Goal: Book appointment/travel/reservation

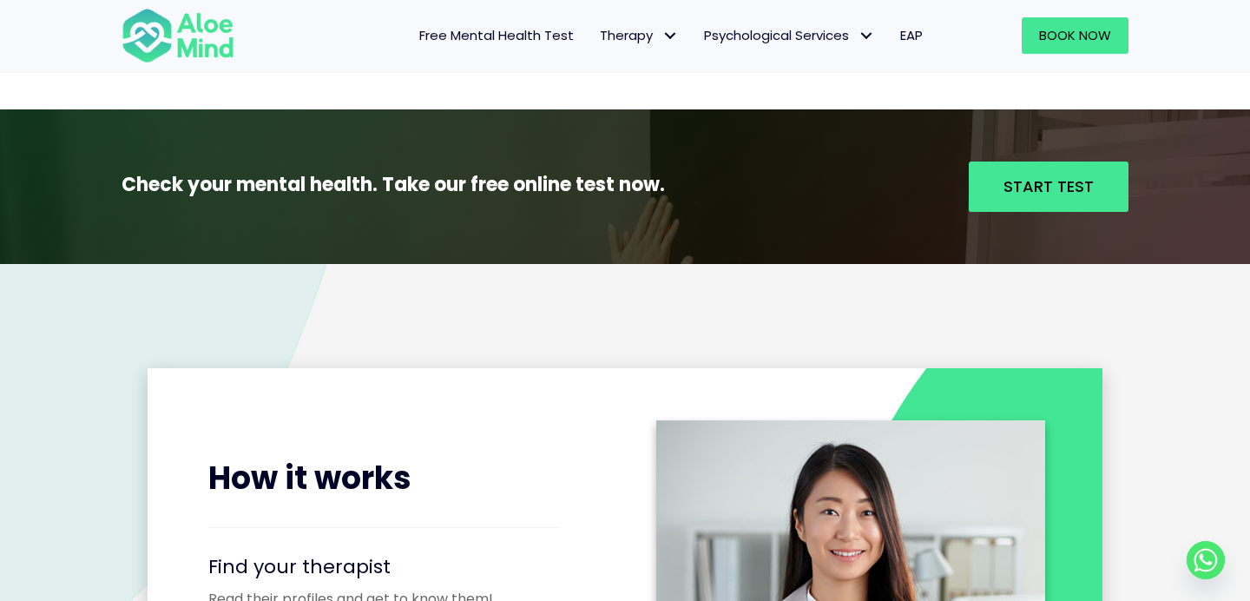
scroll to position [1843, 0]
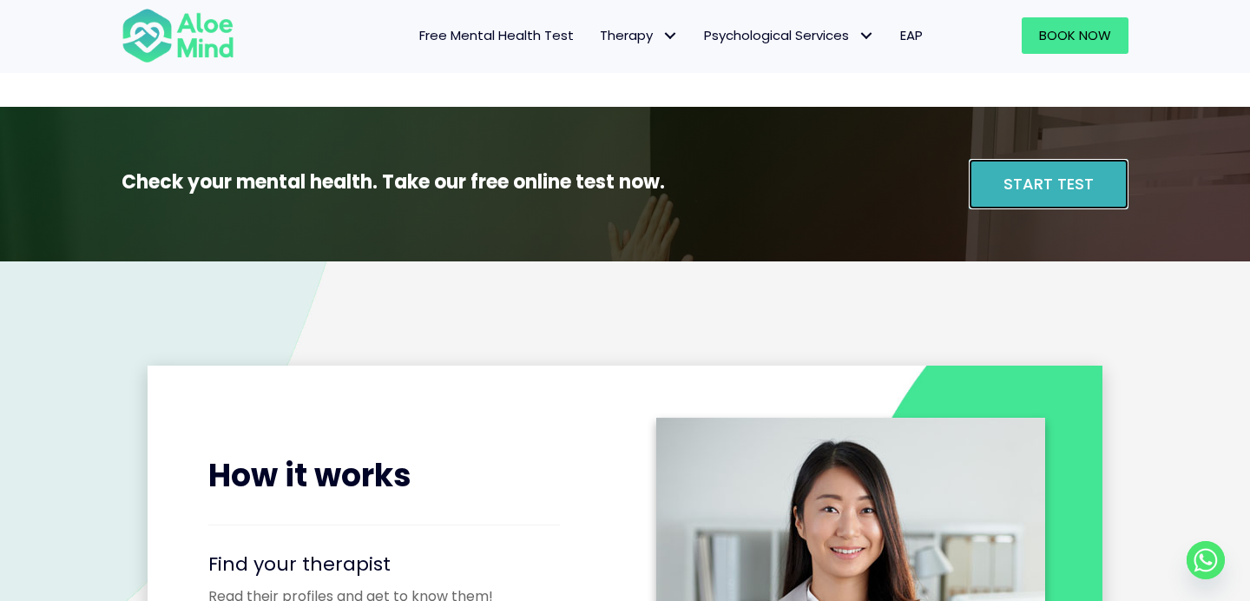
click at [1078, 191] on span "Start Test" at bounding box center [1048, 184] width 90 height 22
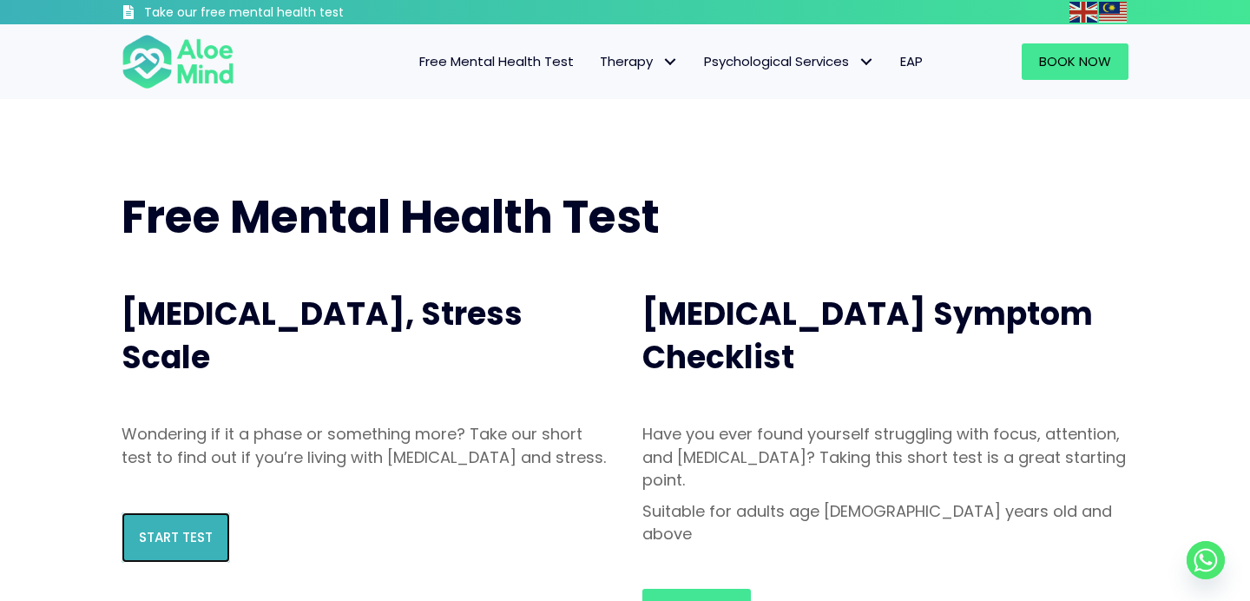
click at [189, 545] on link "Start Test" at bounding box center [176, 537] width 108 height 50
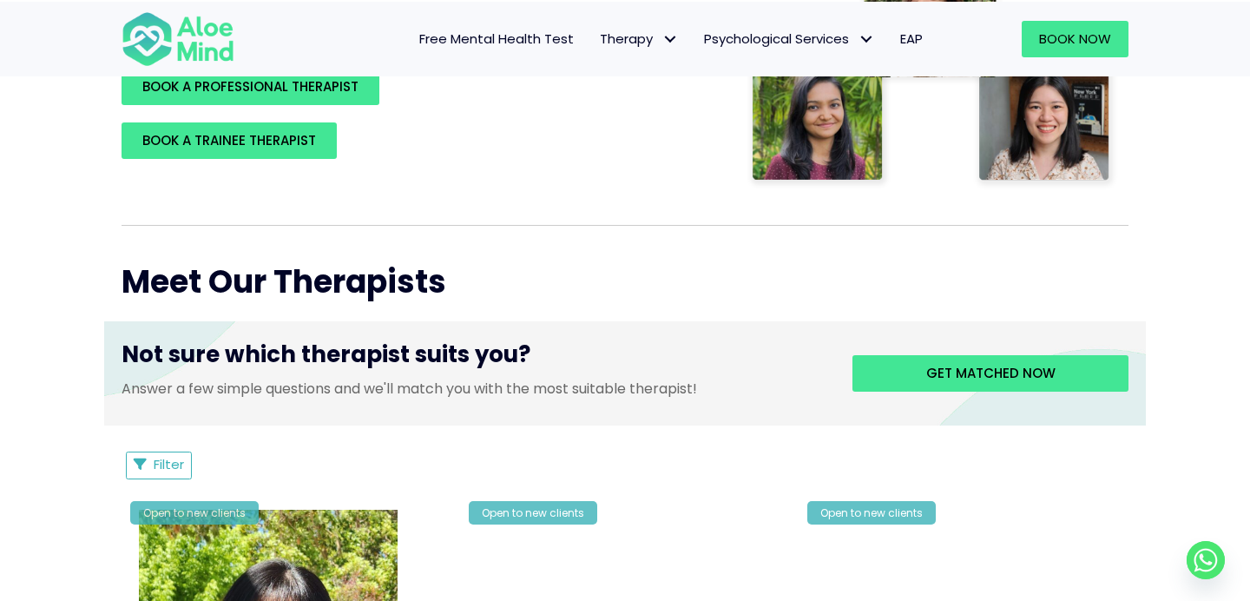
scroll to position [489, 0]
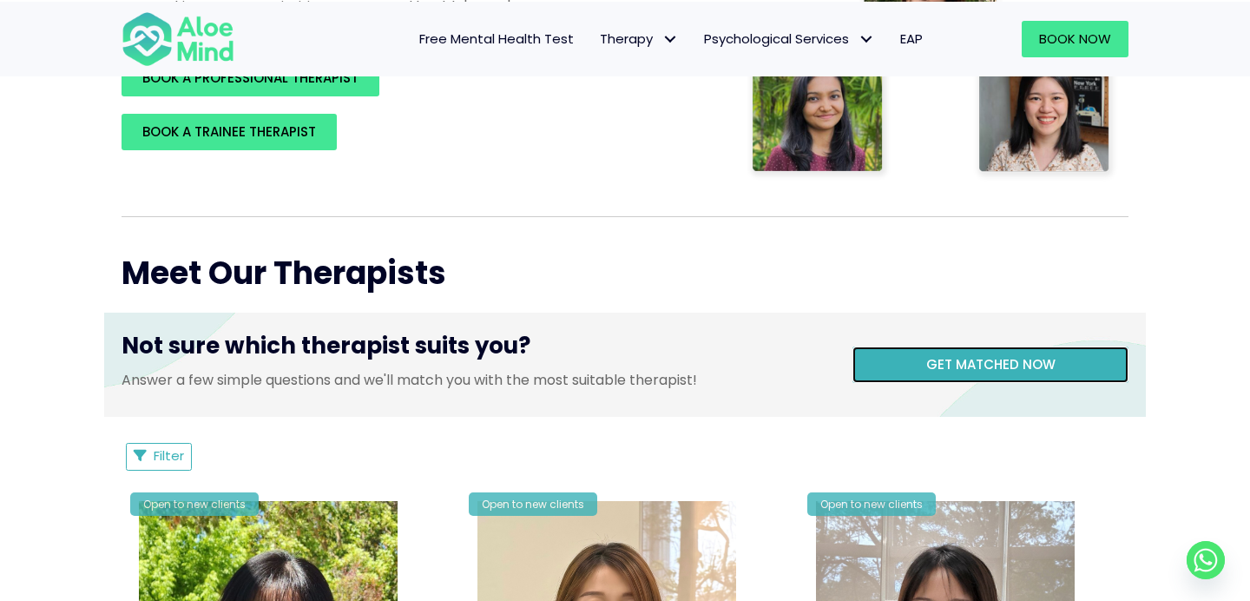
click at [881, 368] on link "Get matched now" at bounding box center [990, 364] width 276 height 36
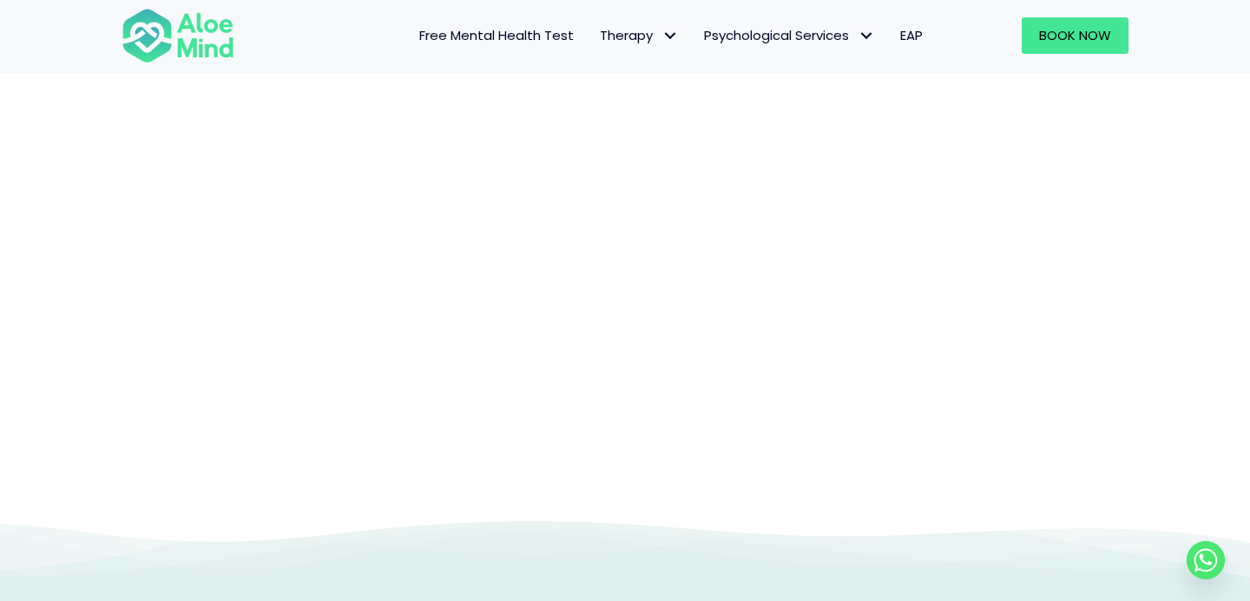
scroll to position [179, 0]
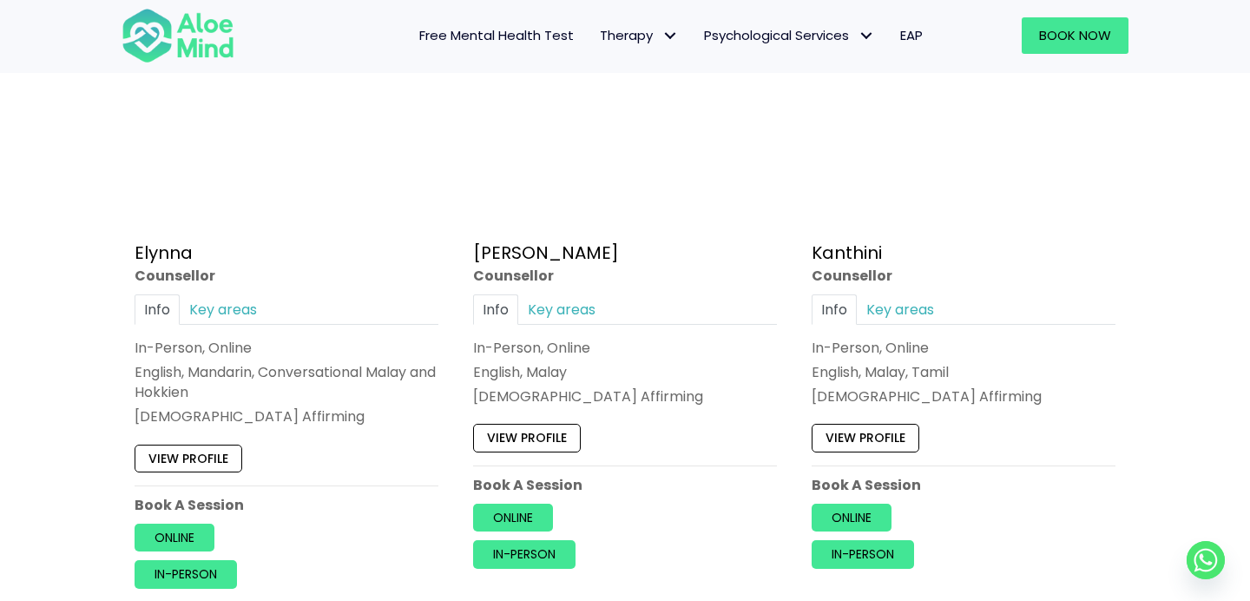
scroll to position [1054, 0]
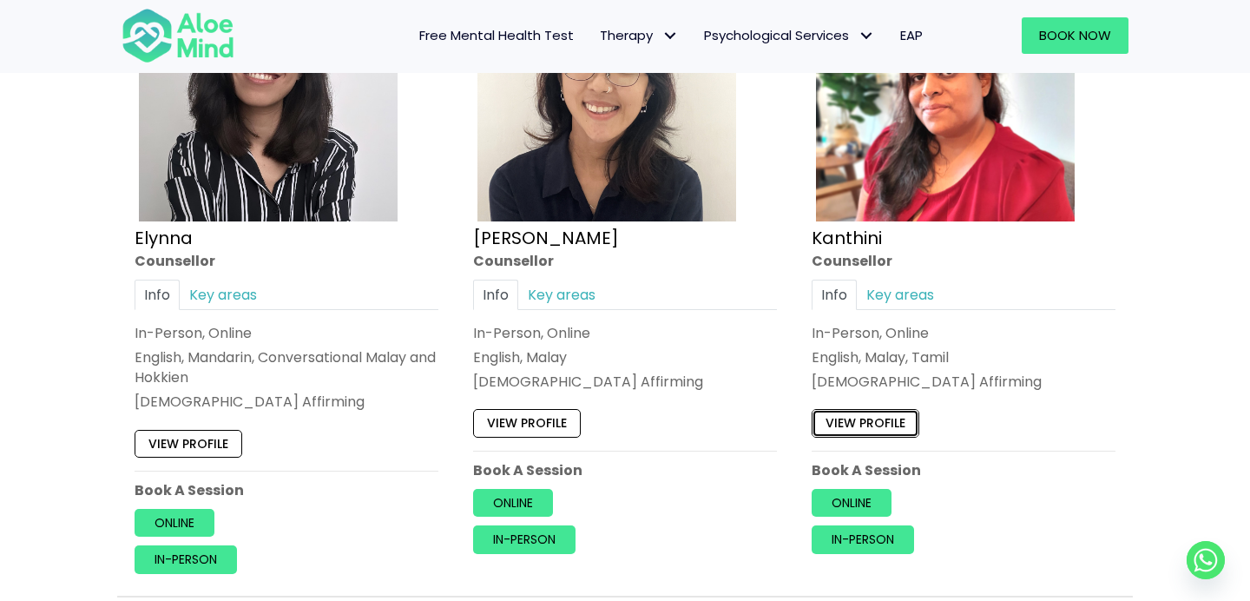
click at [871, 415] on link "View profile" at bounding box center [866, 424] width 108 height 28
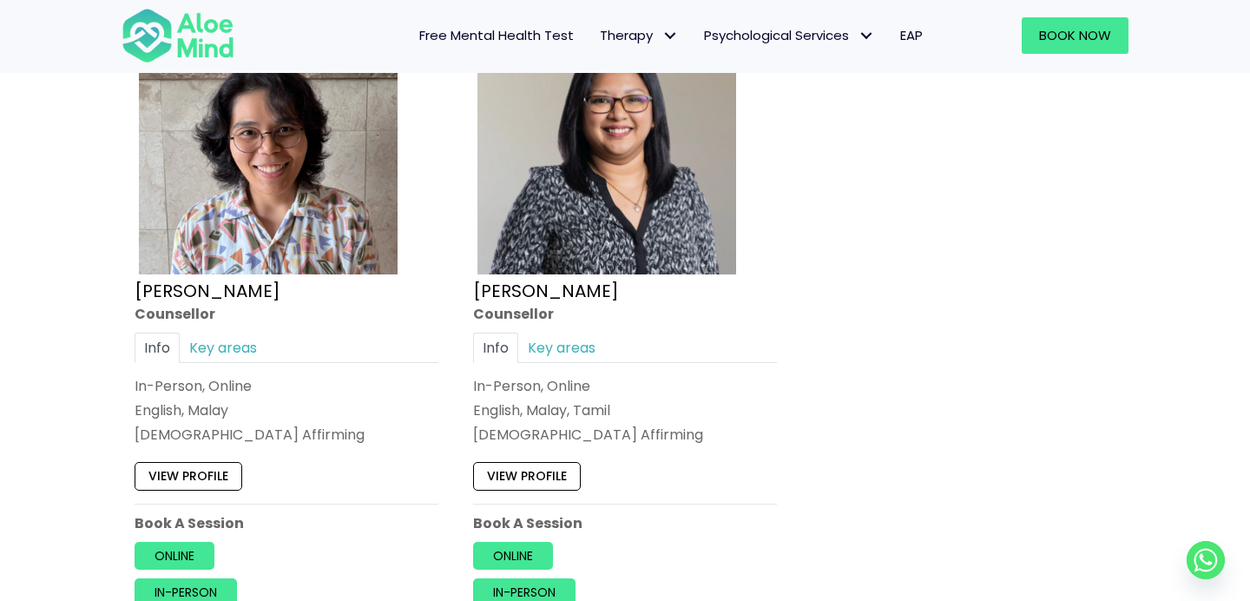
scroll to position [1655, 0]
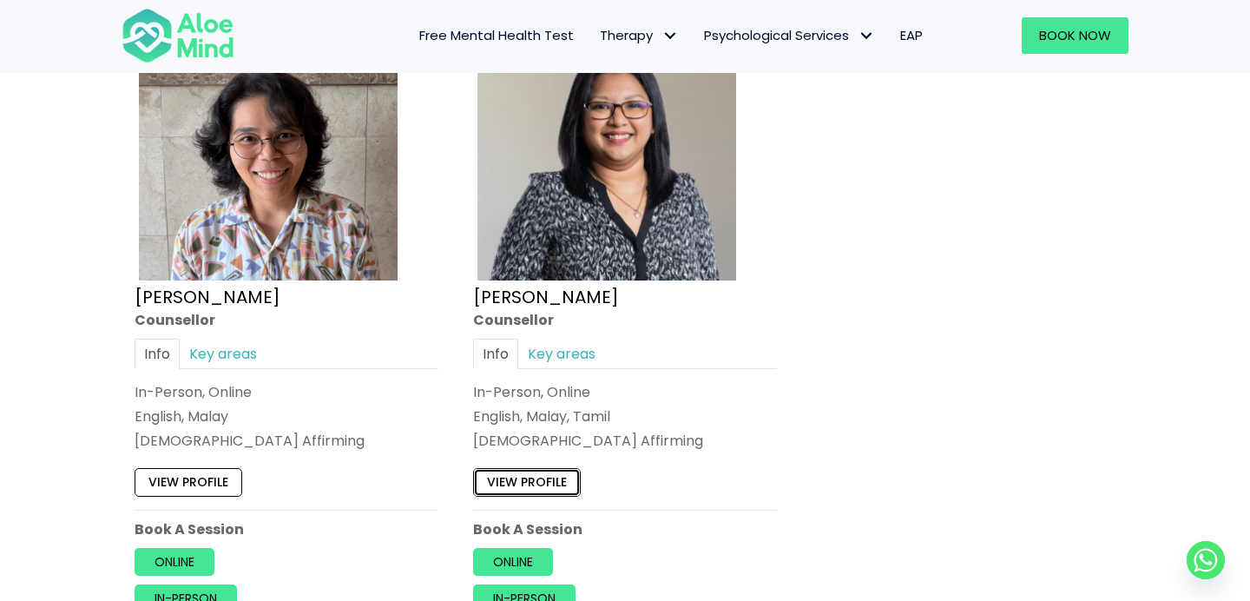
click at [562, 476] on link "View profile" at bounding box center [527, 482] width 108 height 28
click at [198, 490] on link "View profile" at bounding box center [189, 482] width 108 height 28
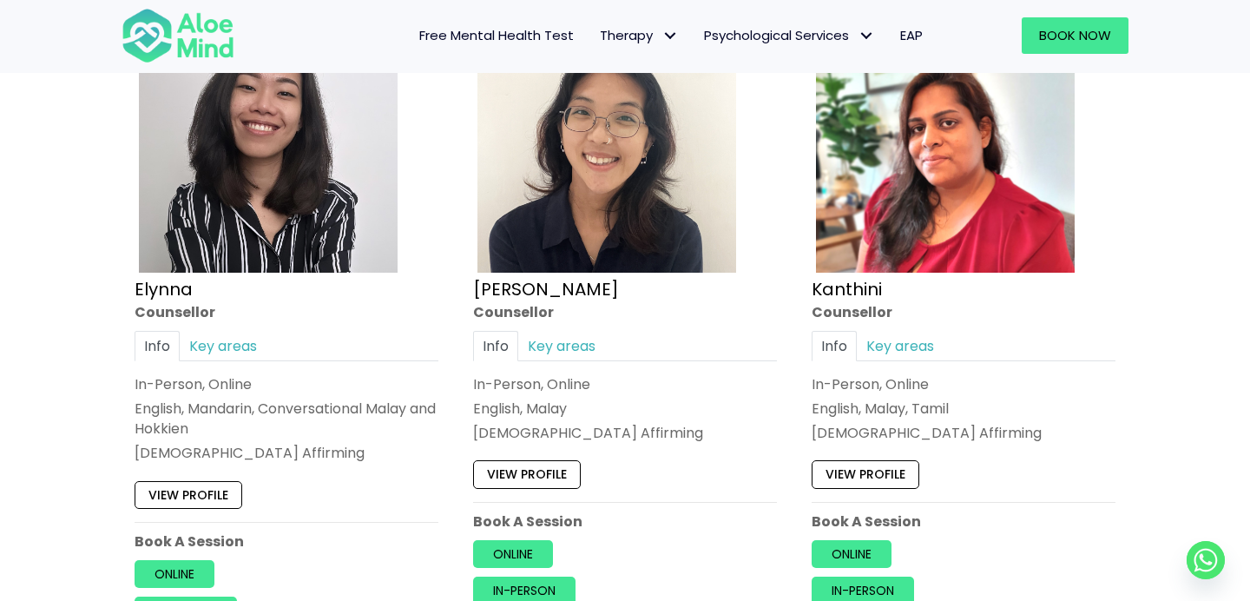
scroll to position [1003, 0]
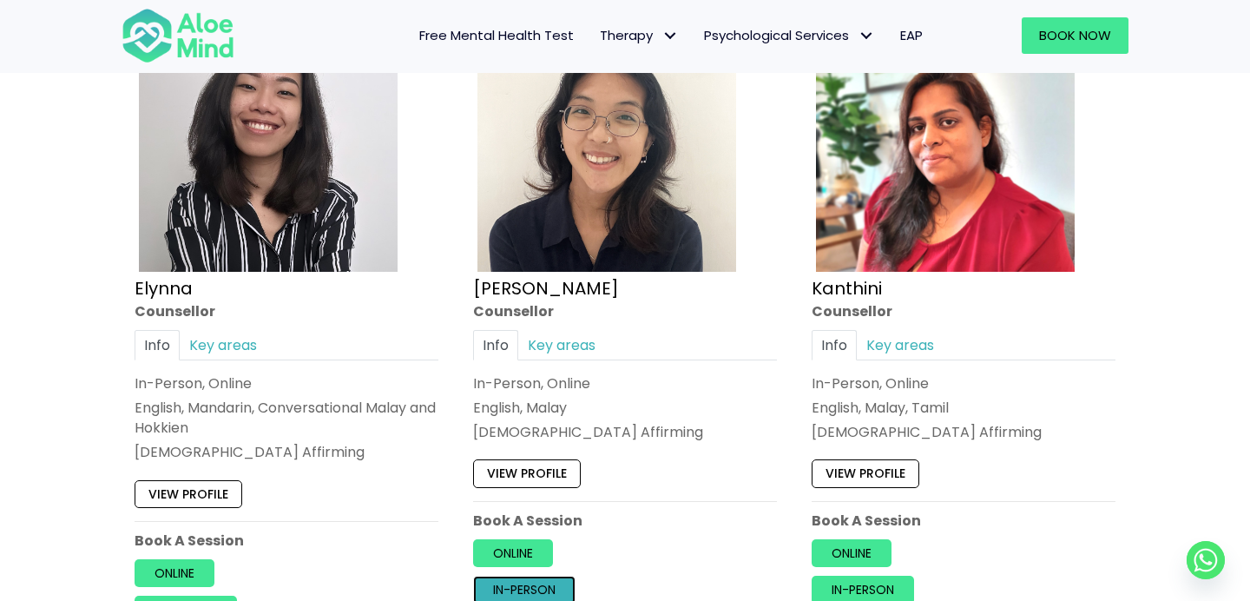
click at [535, 583] on link "In-person" at bounding box center [524, 590] width 102 height 28
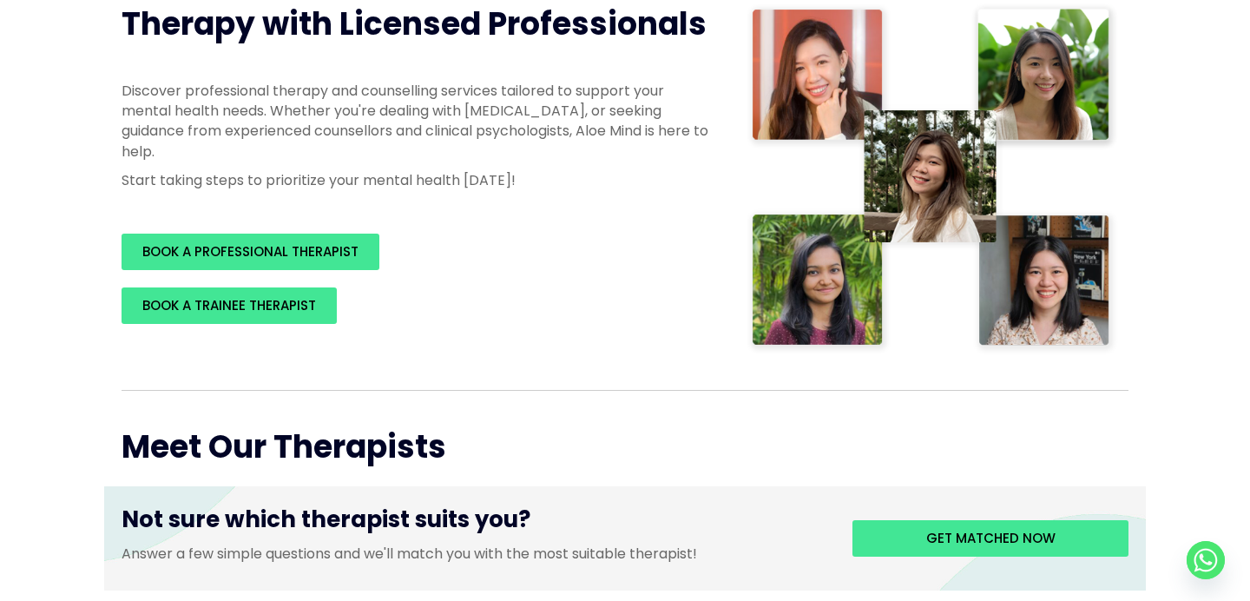
scroll to position [0, 0]
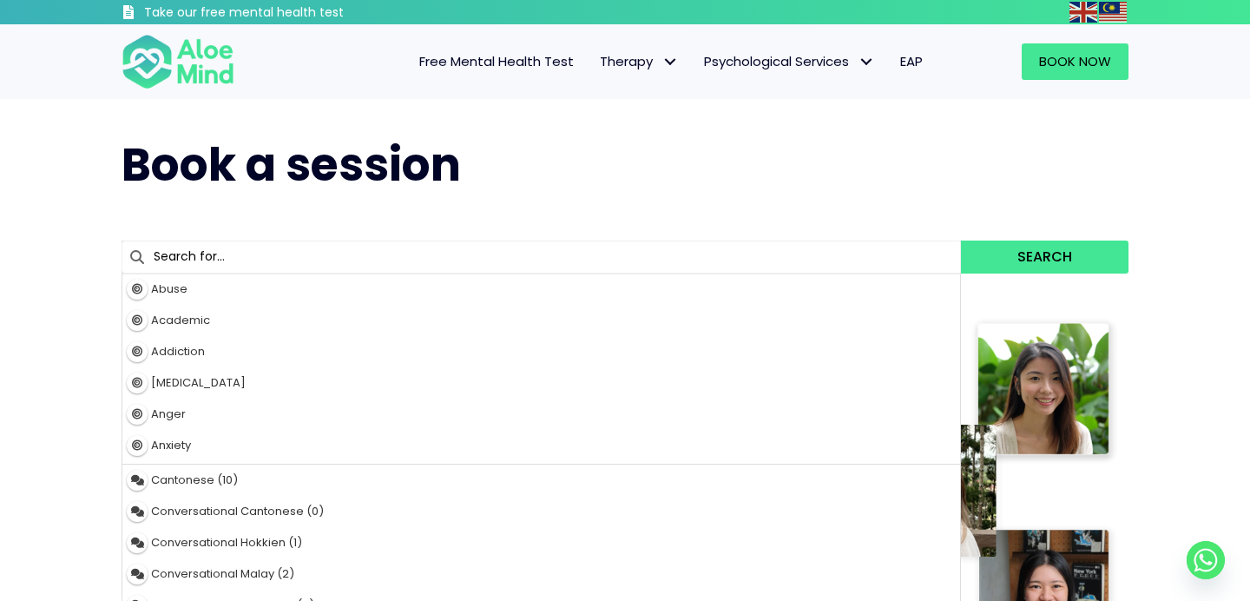
click at [344, 249] on input "text" at bounding box center [541, 256] width 839 height 33
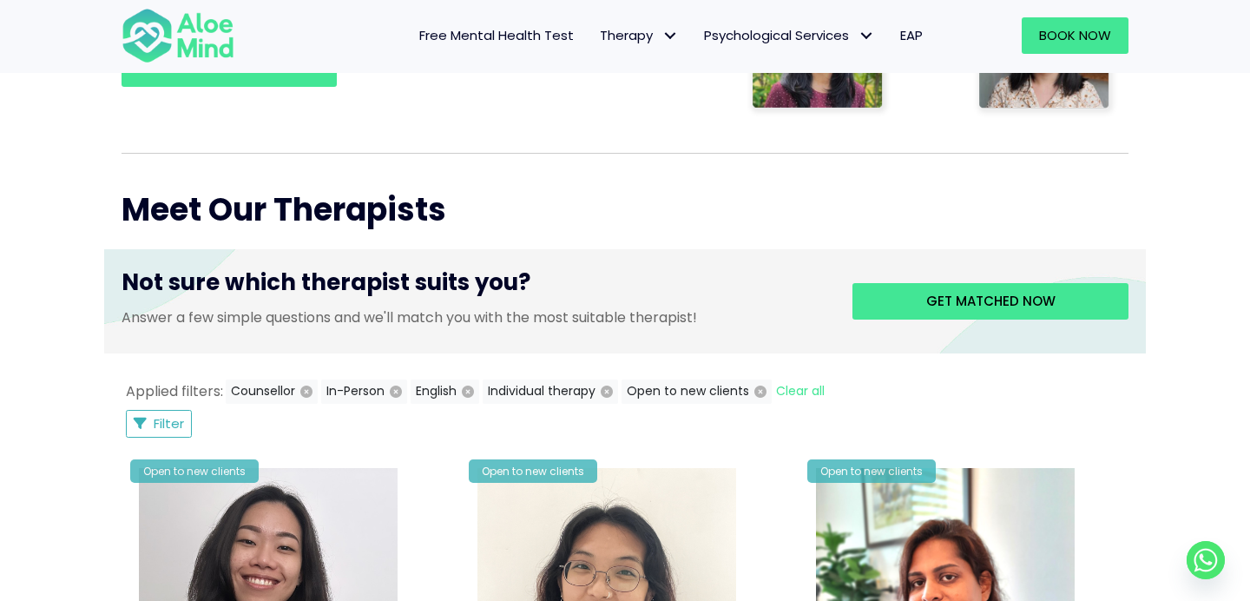
scroll to position [592, 0]
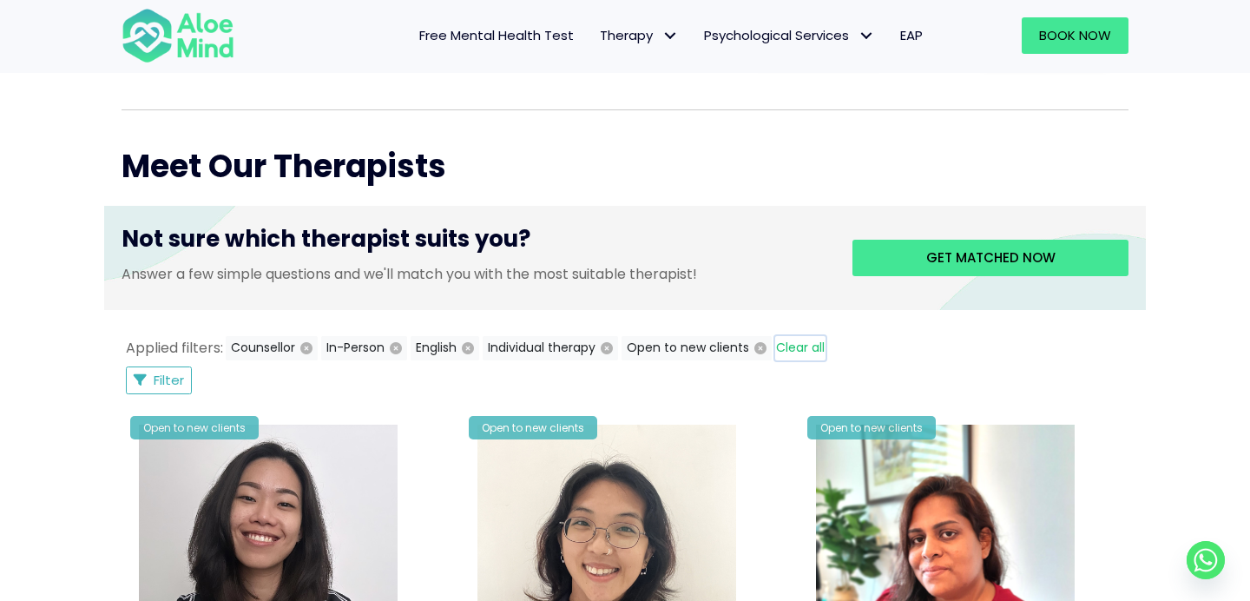
click at [819, 342] on button "Clear all" at bounding box center [800, 348] width 50 height 24
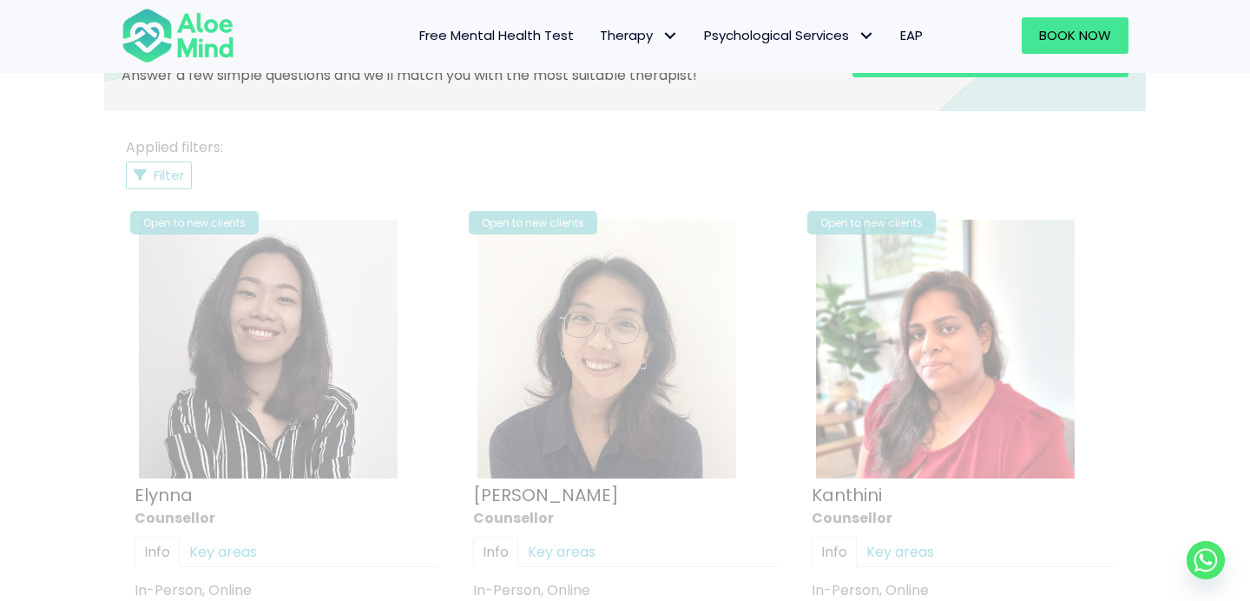
scroll to position [928, 0]
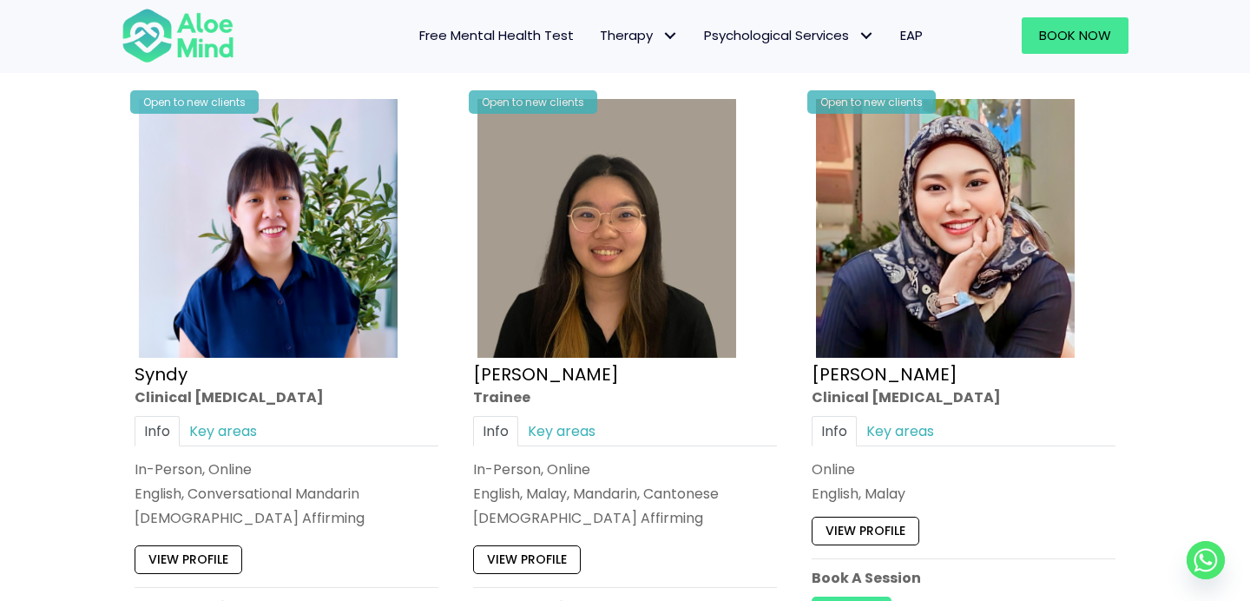
scroll to position [5415, 0]
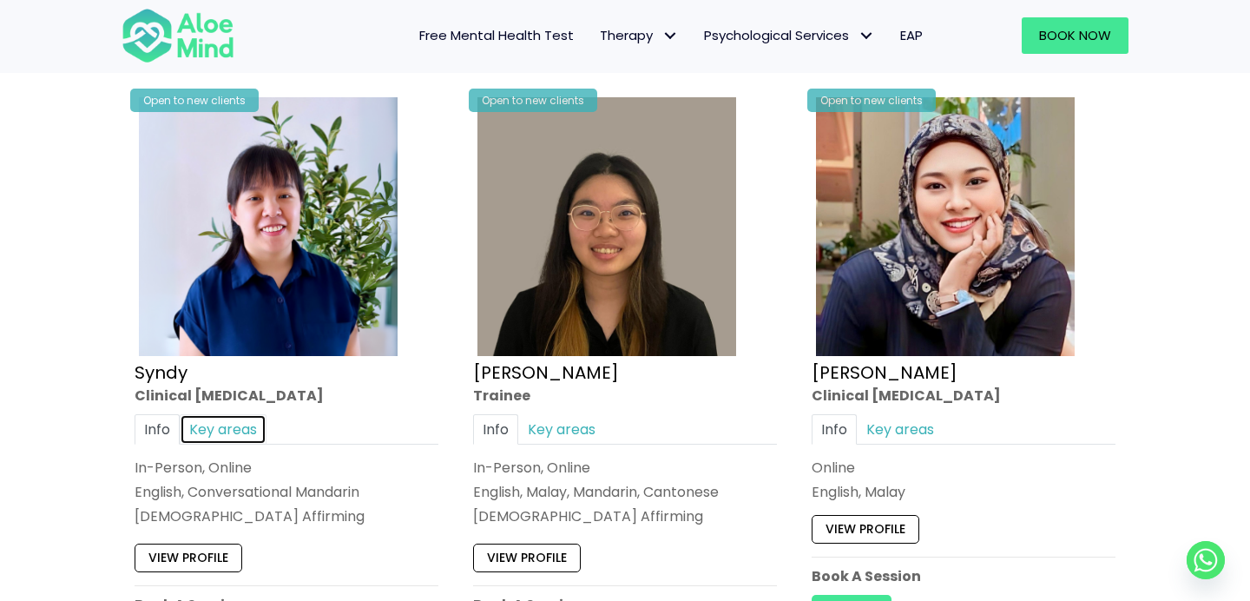
click at [242, 424] on link "Key areas" at bounding box center [223, 429] width 87 height 30
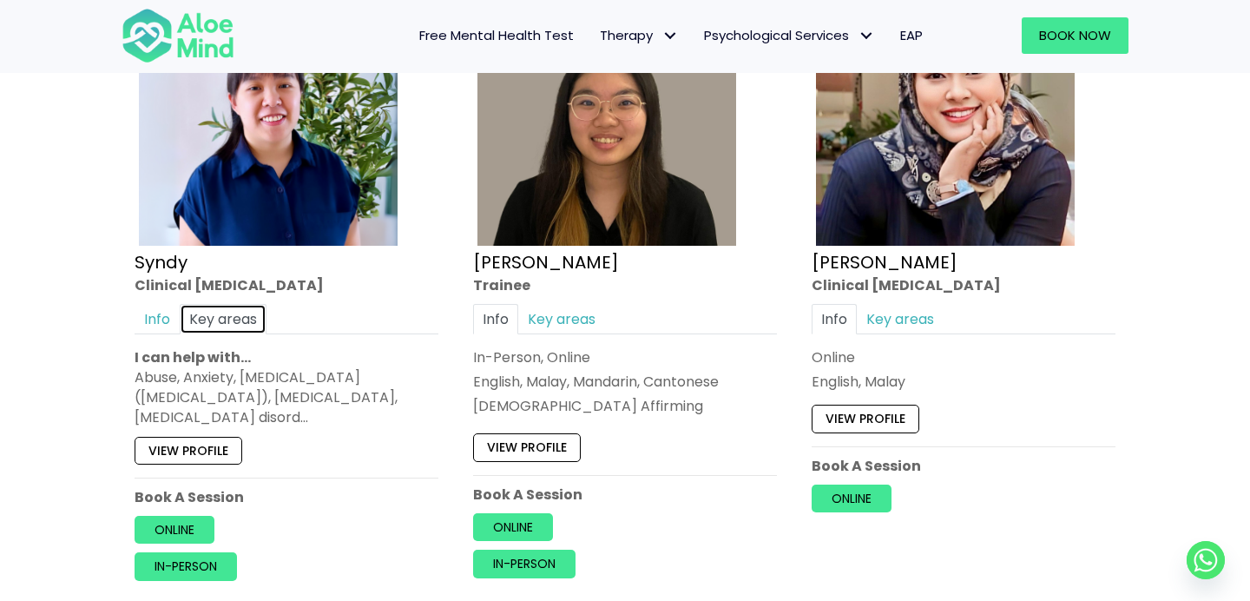
scroll to position [5527, 0]
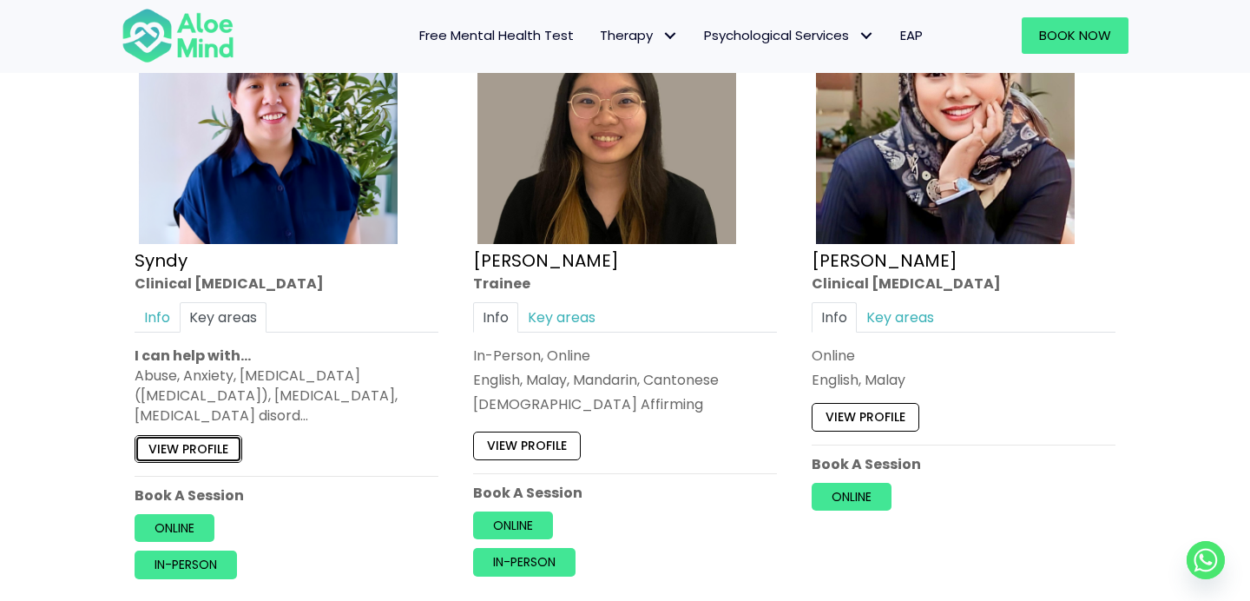
click at [226, 452] on link "View profile" at bounding box center [189, 449] width 108 height 28
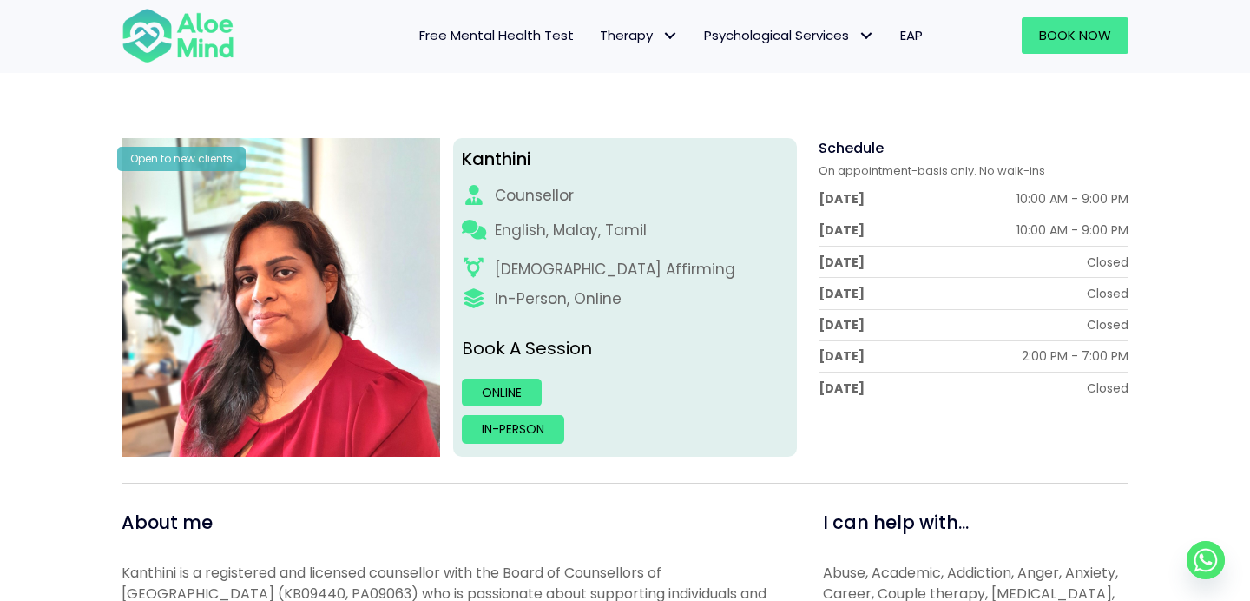
scroll to position [185, 0]
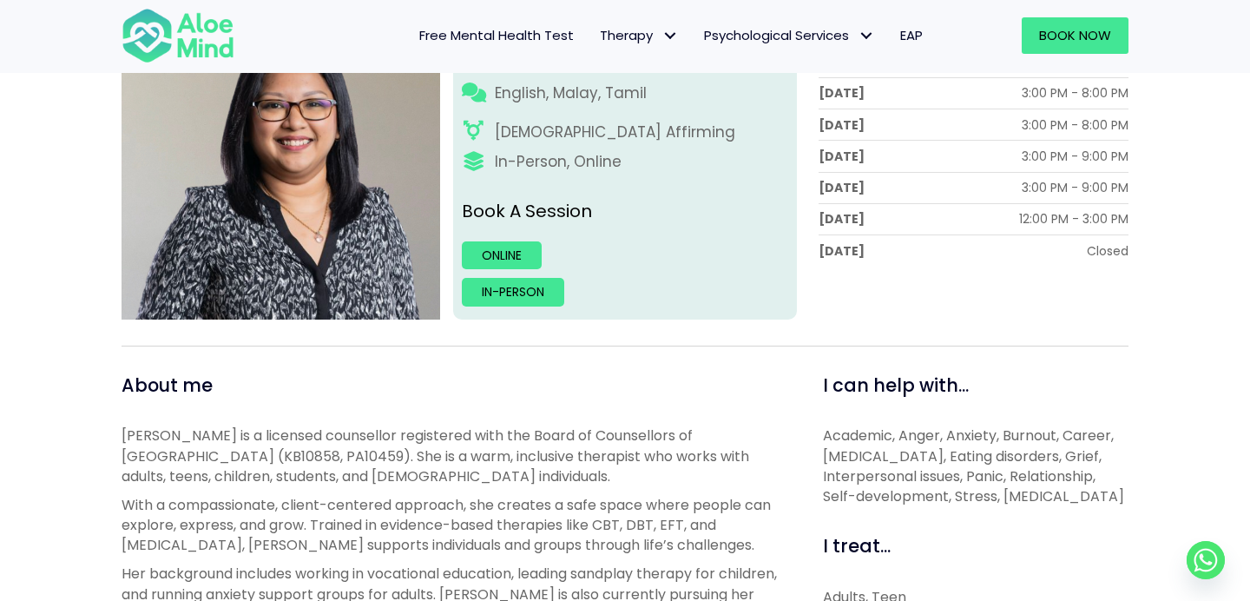
scroll to position [223, 0]
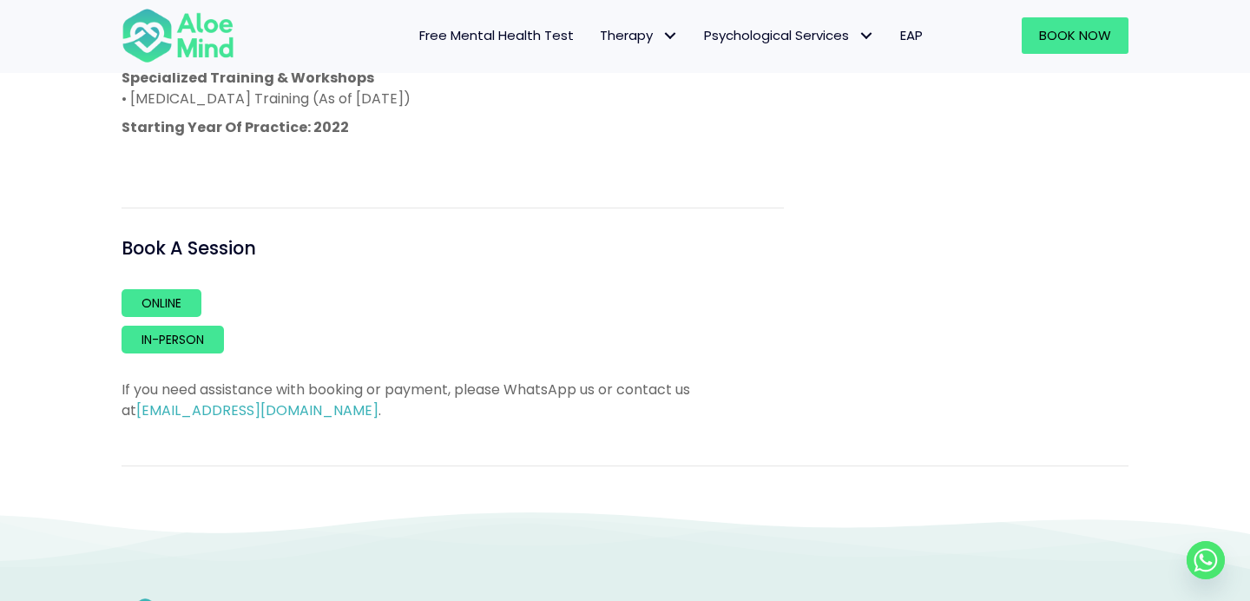
scroll to position [1284, 0]
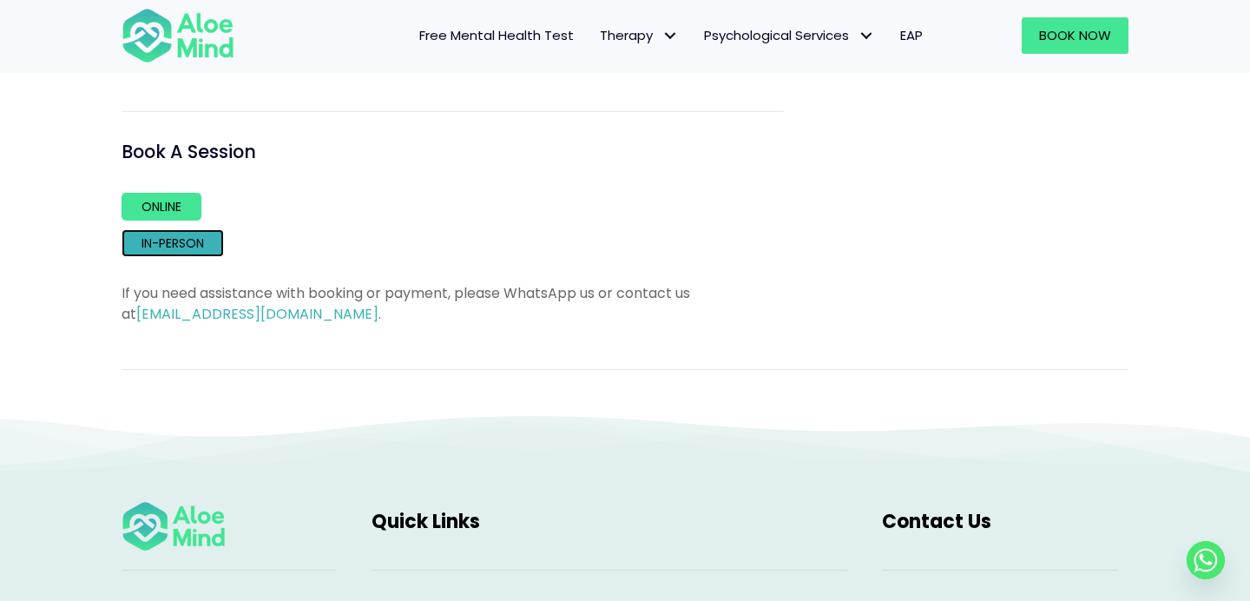
click at [169, 229] on link "In-person" at bounding box center [173, 243] width 102 height 28
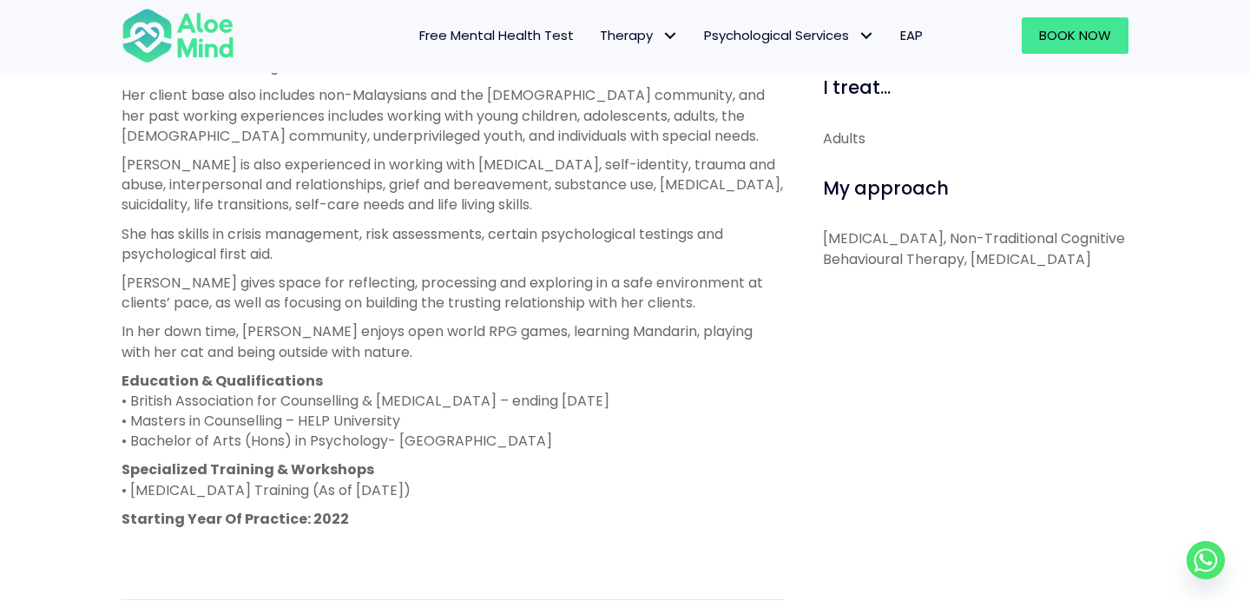
scroll to position [781, 0]
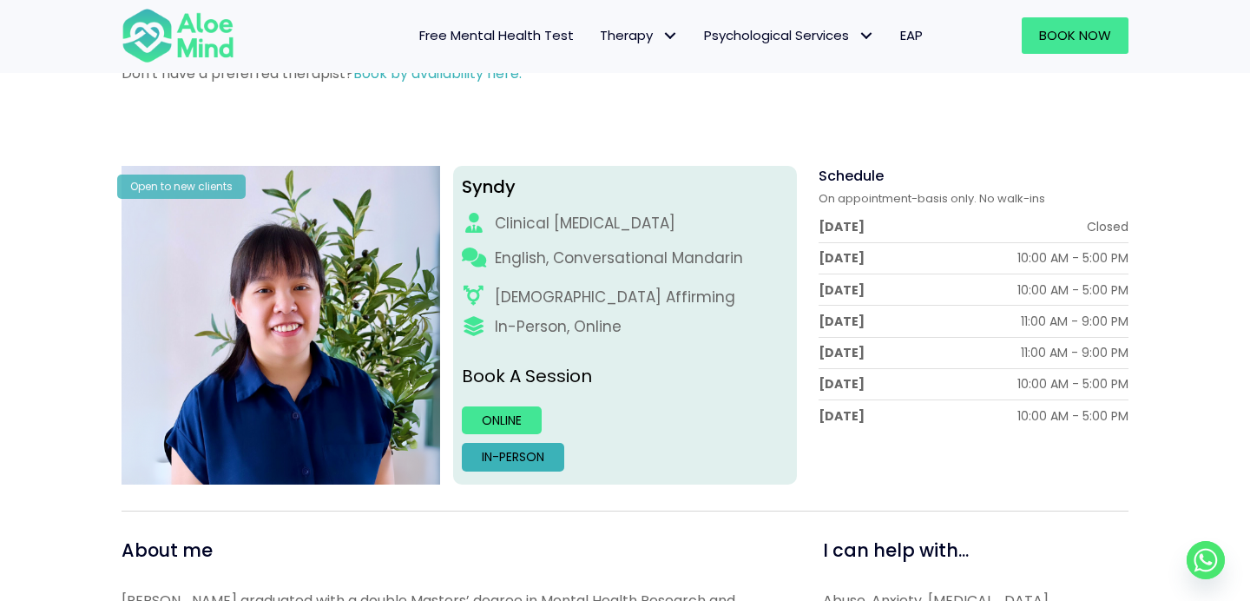
scroll to position [144, 0]
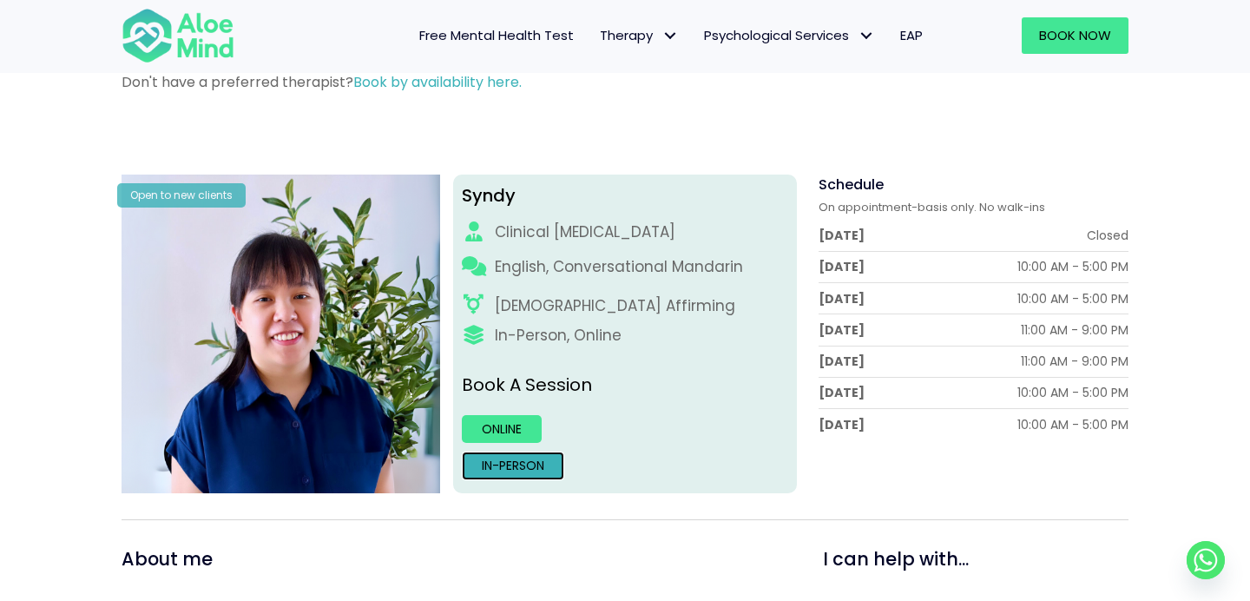
click at [489, 476] on link "In-person" at bounding box center [513, 465] width 102 height 28
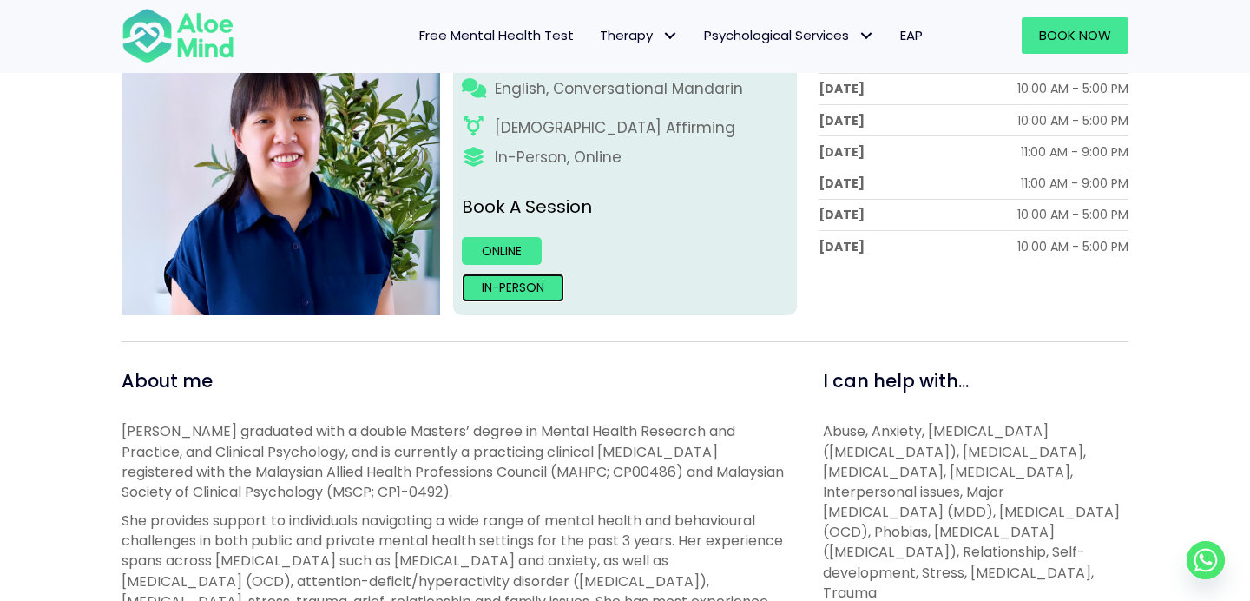
scroll to position [0, 0]
